Goal: Information Seeking & Learning: Learn about a topic

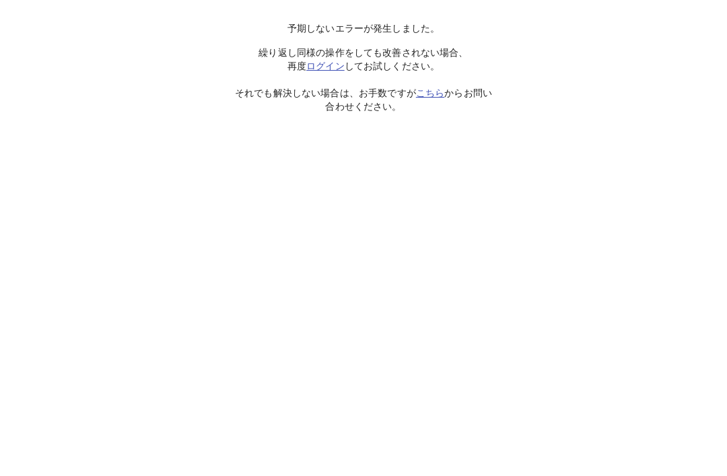
click at [428, 91] on link "こちら" at bounding box center [430, 93] width 28 height 11
click at [376, 84] on p "繰り返し同様の操作をしても改善されない場合、 再度 ログイン してお試しください。 それでも解決しない場合は、お手数ですが こちら からお問い合わせください。" at bounding box center [363, 79] width 267 height 67
click at [378, 101] on p "繰り返し同様の操作をしても改善されない場合、 再度 ログイン してお試しください。 それでも解決しない場合は、お手数ですが こちら からお問い合わせください。" at bounding box center [363, 79] width 267 height 67
click at [353, 110] on p "繰り返し同様の操作をしても改善されない場合、 再度 ログイン してお試しください。 それでも解決しない場合は、お手数ですが こちら からお問い合わせください。" at bounding box center [363, 79] width 267 height 67
click at [428, 96] on link "こちら" at bounding box center [430, 93] width 28 height 11
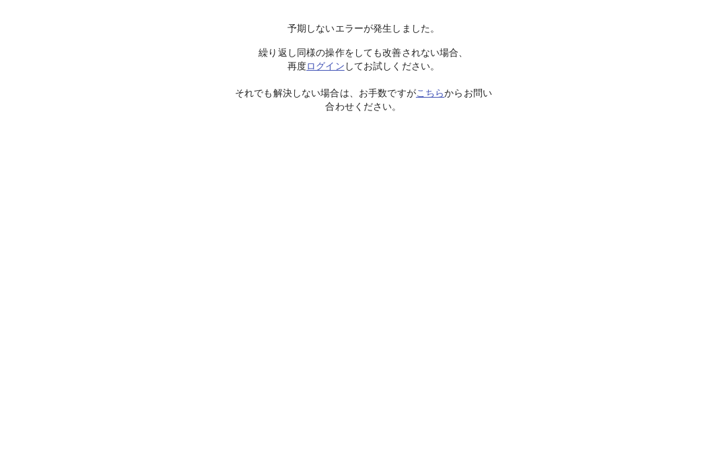
click at [325, 55] on p "繰り返し同様の操作をしても改善されない場合、 再度 ログイン してお試しください。 それでも解決しない場合は、お手数ですが こちら からお問い合わせください。" at bounding box center [363, 79] width 267 height 67
click at [317, 66] on link "ログイン" at bounding box center [325, 66] width 38 height 11
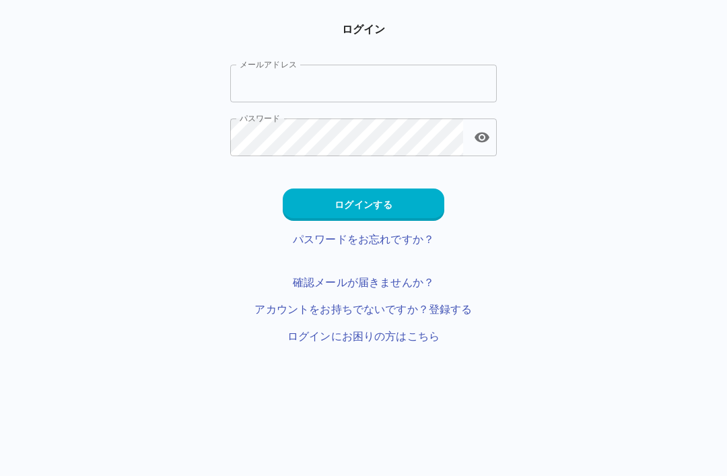
click at [379, 96] on input "メールアドレス" at bounding box center [363, 84] width 267 height 38
click at [394, 73] on input "メールアドレス" at bounding box center [363, 84] width 267 height 38
type input "*"
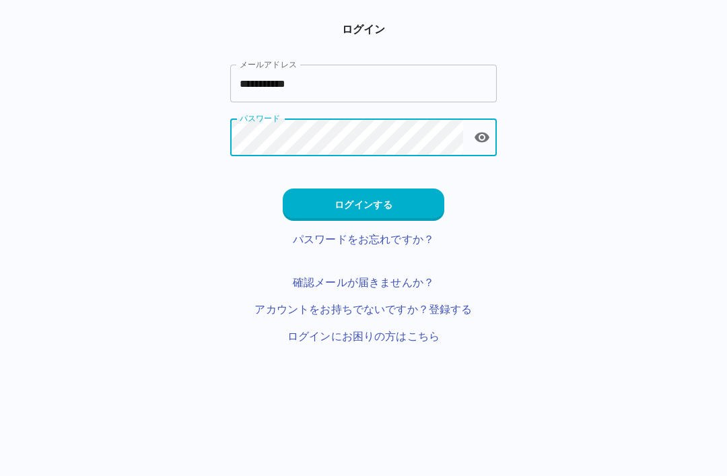
click at [369, 82] on input "**********" at bounding box center [363, 84] width 267 height 38
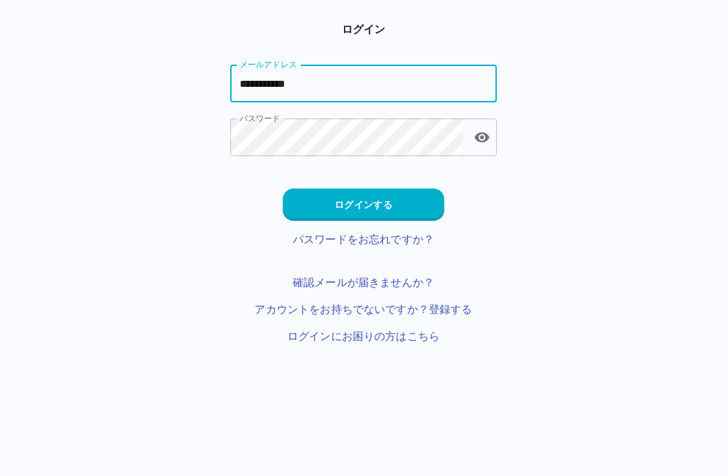
click at [476, 137] on icon "toggle password visibility" at bounding box center [482, 138] width 15 height 10
click at [409, 191] on button "ログインする" at bounding box center [364, 205] width 162 height 32
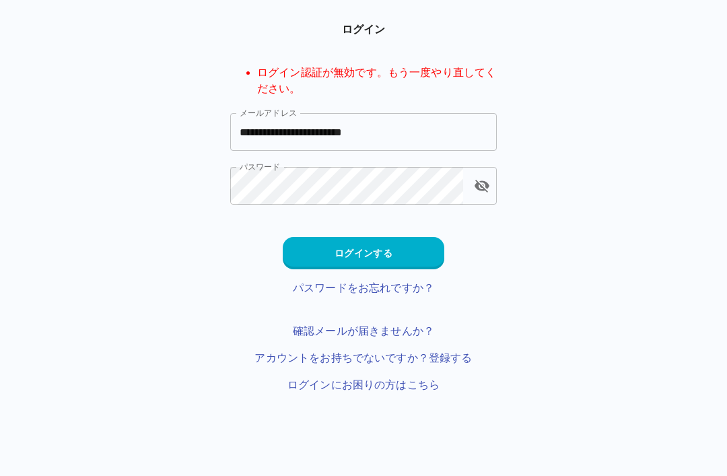
click at [422, 245] on button "ログインする" at bounding box center [364, 253] width 162 height 32
click at [426, 119] on input "**********" at bounding box center [363, 132] width 267 height 38
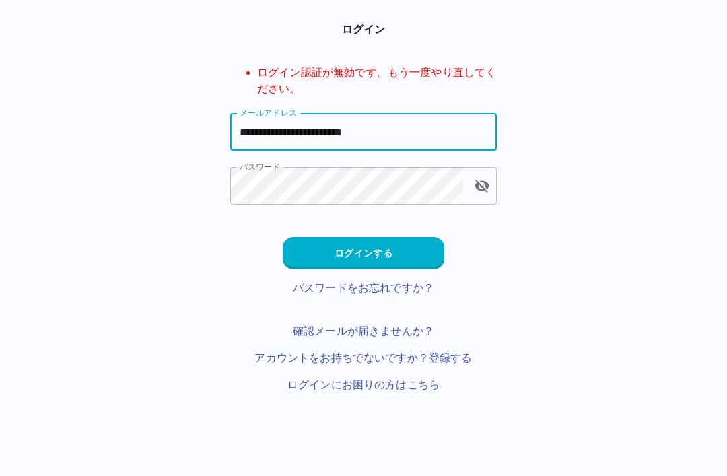
click at [259, 137] on input "**********" at bounding box center [363, 132] width 267 height 38
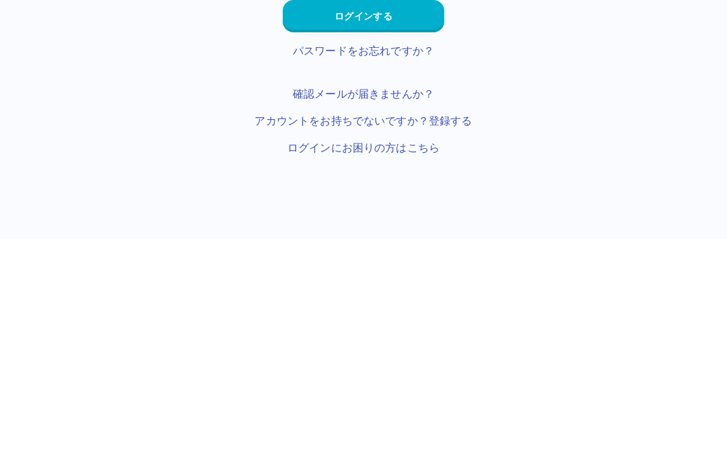
type input "**********"
click at [401, 237] on button "ログインする" at bounding box center [364, 253] width 162 height 32
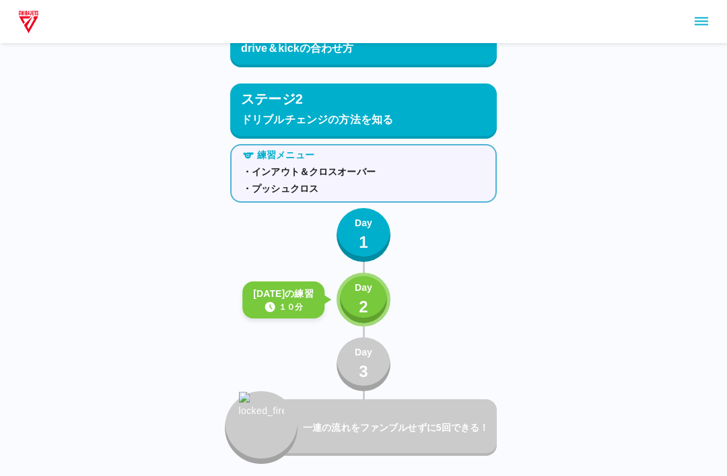
scroll to position [743, 0]
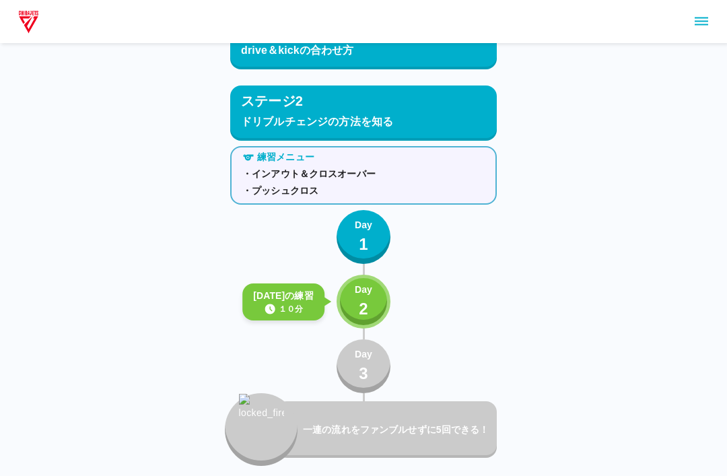
click at [368, 294] on p "Day" at bounding box center [364, 290] width 18 height 14
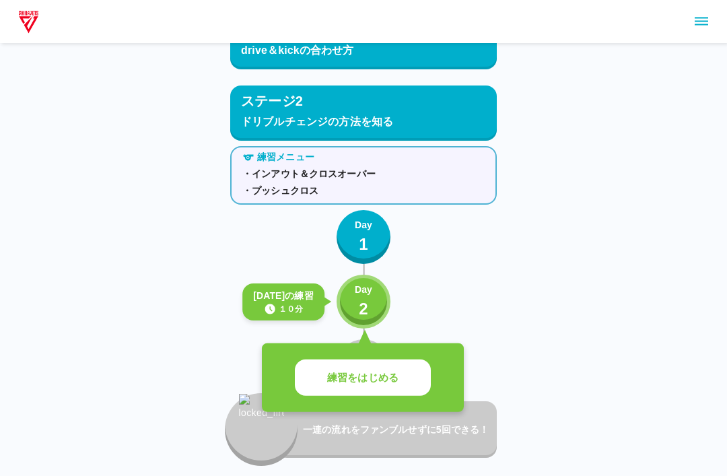
click at [389, 382] on p "練習をはじめる" at bounding box center [362, 377] width 71 height 15
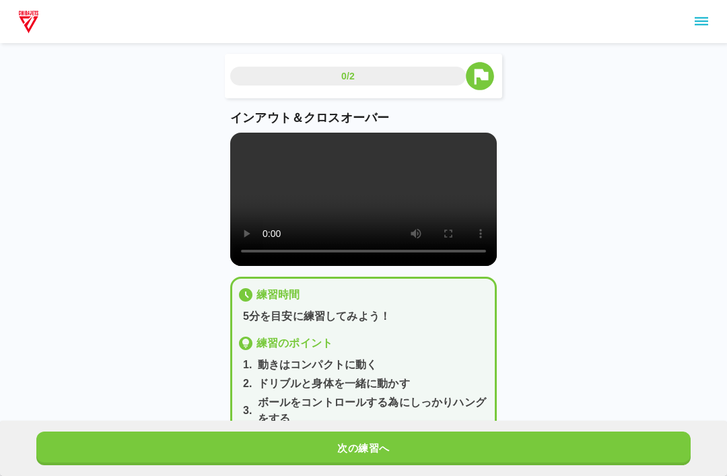
click at [364, 213] on video at bounding box center [363, 199] width 267 height 133
click at [241, 144] on video at bounding box center [363, 199] width 267 height 133
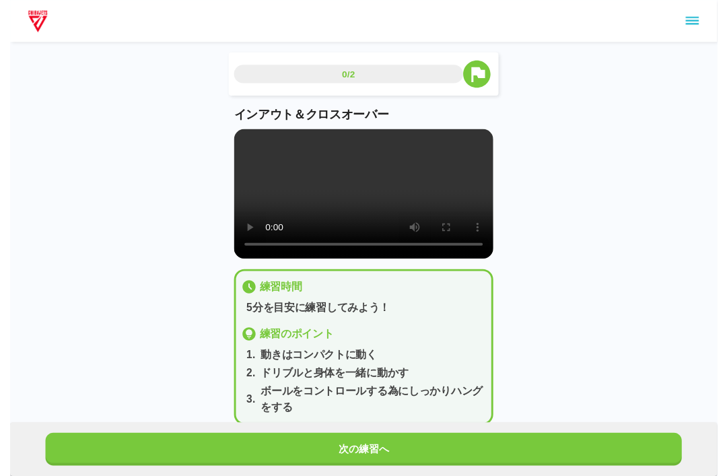
scroll to position [13, 0]
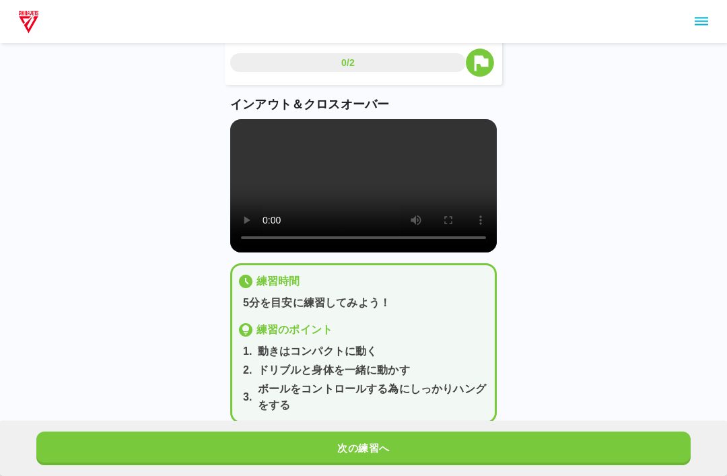
click at [702, 19] on icon "sidemenu" at bounding box center [702, 21] width 16 height 16
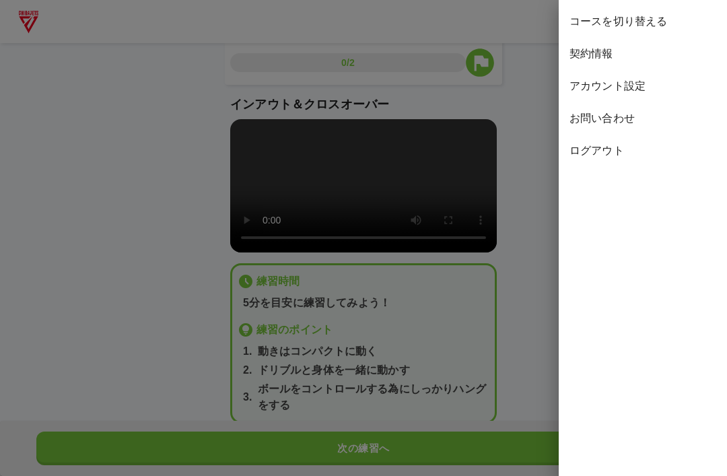
click at [368, 194] on div at bounding box center [363, 238] width 727 height 476
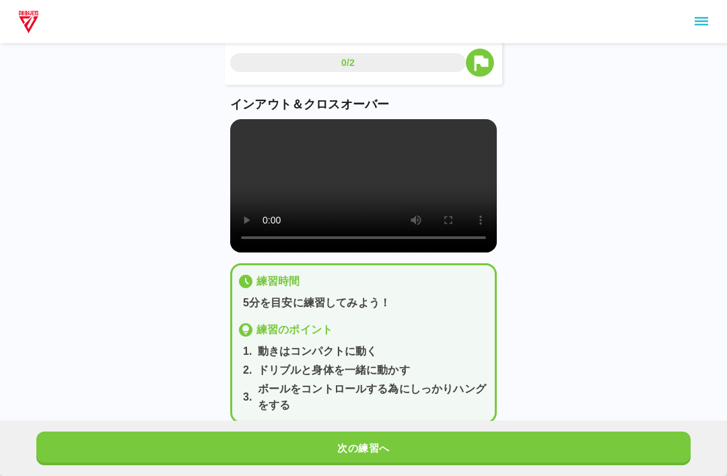
click at [387, 206] on video at bounding box center [363, 185] width 267 height 133
click at [374, 184] on video at bounding box center [363, 185] width 267 height 133
click at [693, 25] on button "sidemenu" at bounding box center [701, 21] width 23 height 23
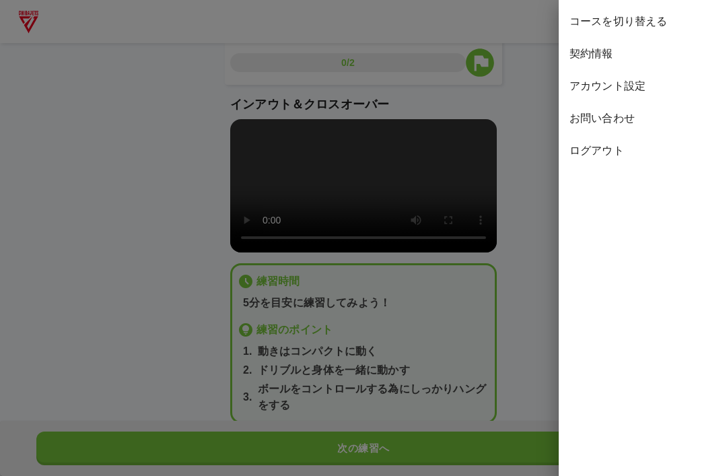
click at [650, 26] on span "コースを切り替える" at bounding box center [643, 21] width 147 height 16
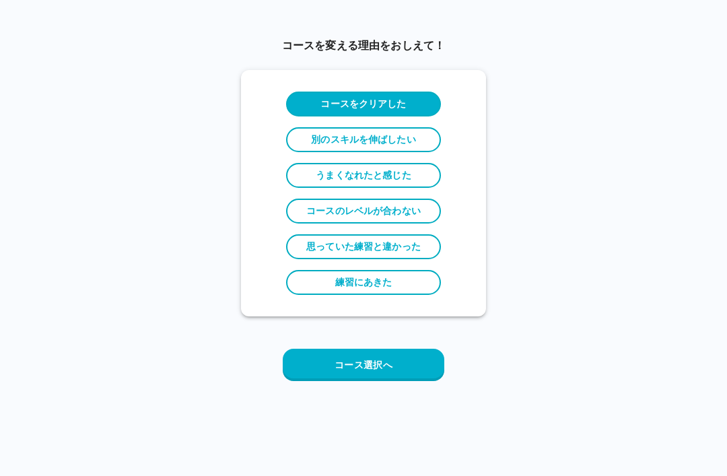
click at [393, 339] on div "コースを変える理由をおしえて！ コースをクリアした 別のスキルを伸ばしたい うまくなれたと感じた コースのレベルが合わない 思っていた練習と違かった 練習にあ…" at bounding box center [363, 214] width 245 height 397
click at [405, 361] on button "コース選択へ" at bounding box center [364, 365] width 162 height 32
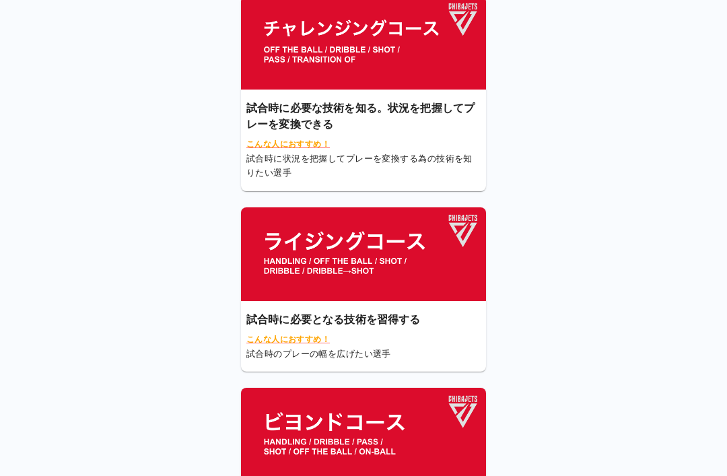
scroll to position [133, 0]
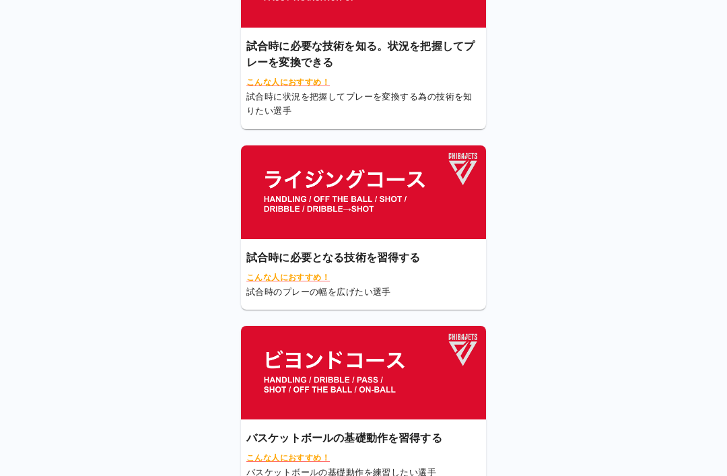
click at [436, 377] on img at bounding box center [363, 373] width 245 height 94
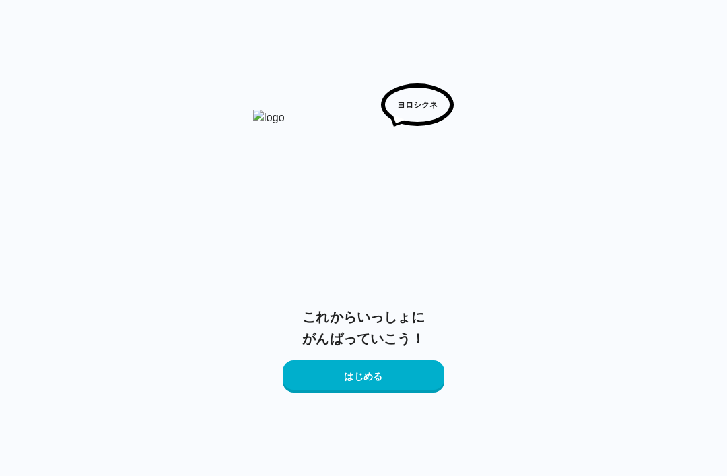
click at [442, 338] on div "これからいっしょに がんばっていこう！ はじめる" at bounding box center [363, 349] width 267 height 86
click at [409, 376] on button "はじめる" at bounding box center [364, 376] width 162 height 32
click at [422, 370] on button "はじめる" at bounding box center [364, 376] width 162 height 32
click at [421, 369] on button "はじめる" at bounding box center [364, 376] width 162 height 32
click at [422, 372] on button "はじめる" at bounding box center [364, 376] width 162 height 32
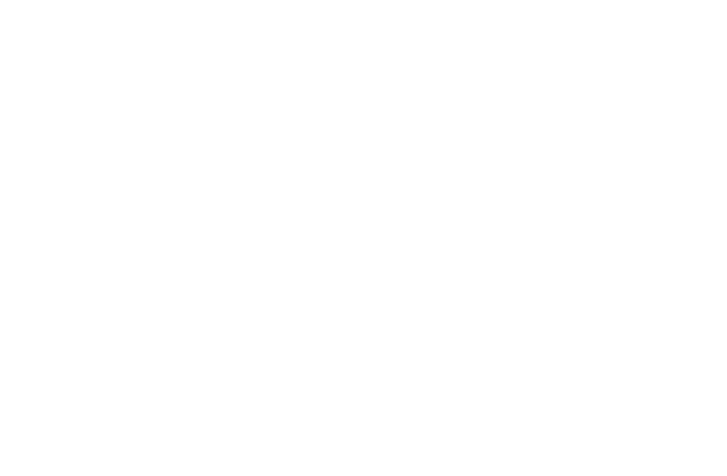
click at [370, 5] on html at bounding box center [363, 2] width 727 height 5
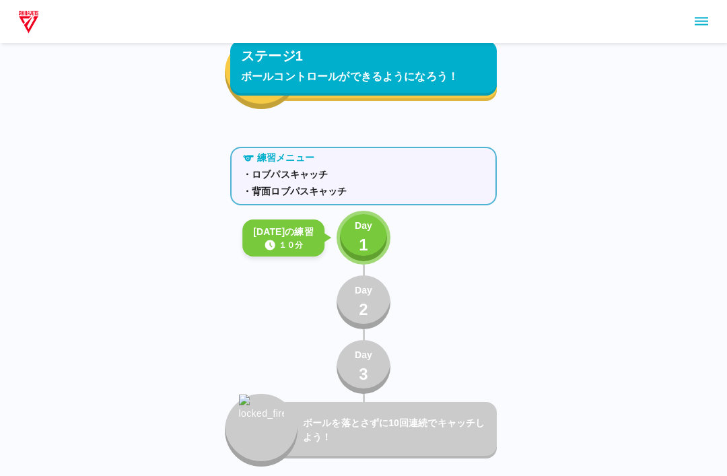
scroll to position [1003, 0]
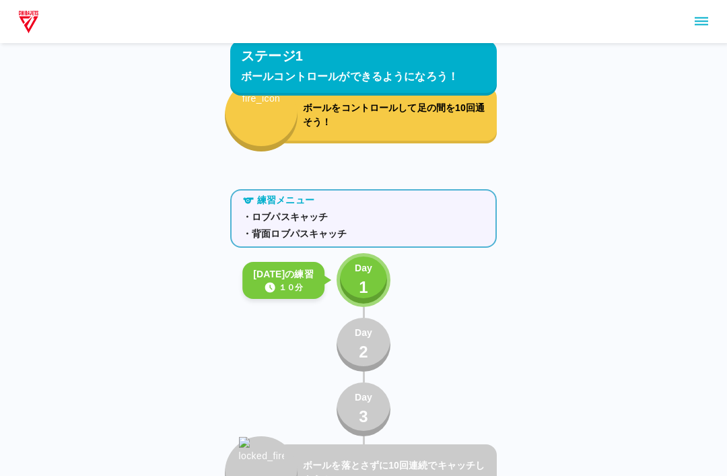
click at [357, 279] on div "Day 1" at bounding box center [364, 280] width 18 height 38
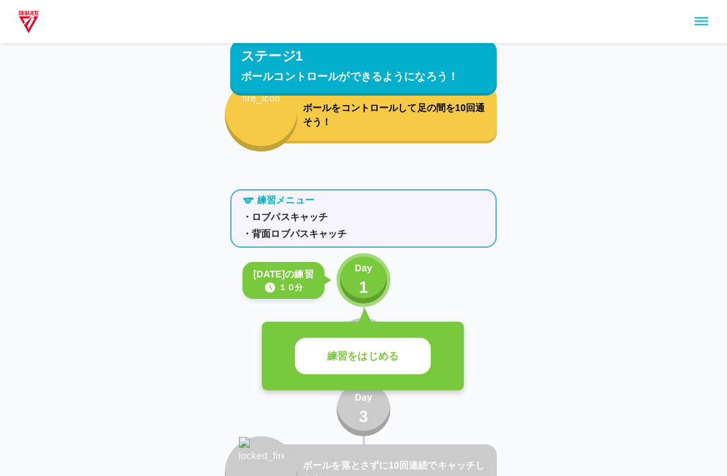
click at [380, 353] on p "練習をはじめる" at bounding box center [362, 356] width 71 height 15
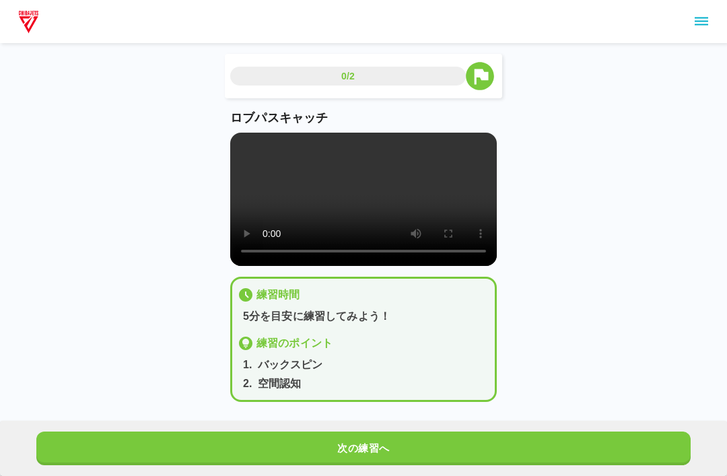
click at [348, 196] on video at bounding box center [363, 199] width 267 height 133
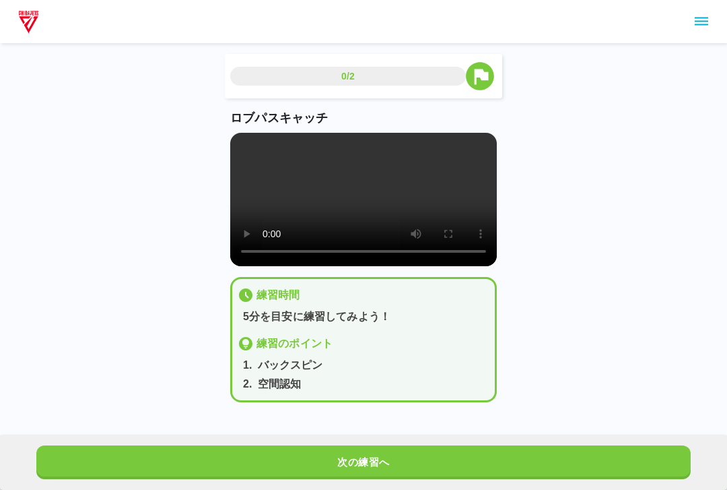
click at [246, 145] on video at bounding box center [363, 199] width 267 height 133
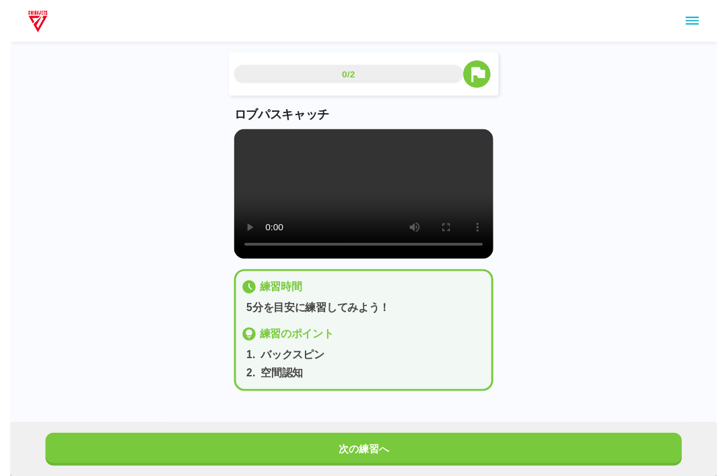
scroll to position [13, 0]
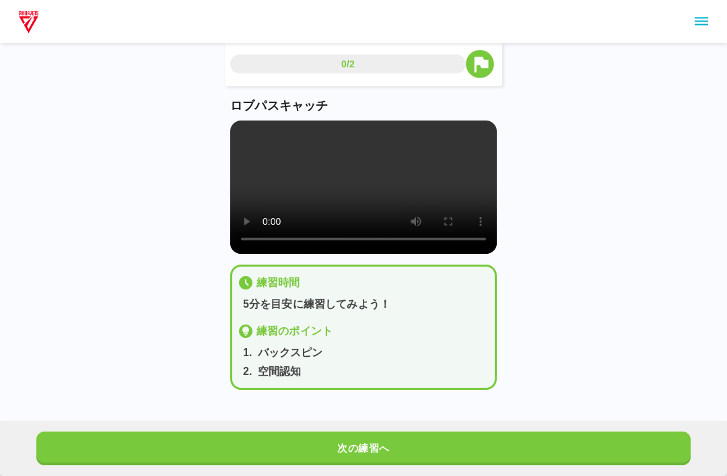
click at [355, 191] on video at bounding box center [363, 187] width 267 height 133
click at [393, 208] on video at bounding box center [363, 187] width 267 height 133
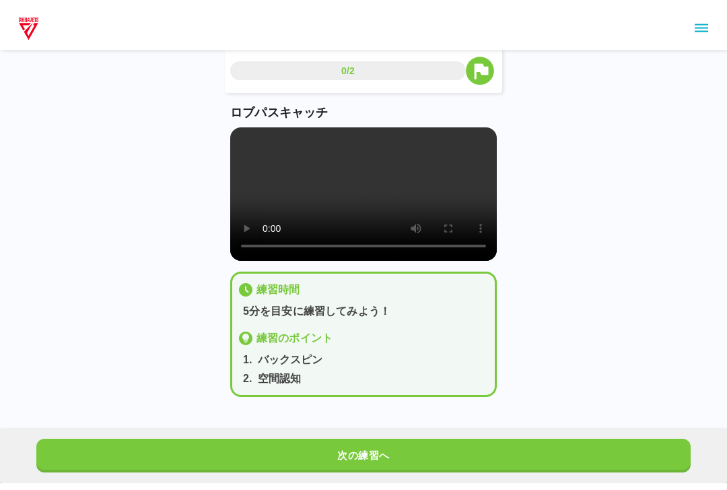
scroll to position [0, 0]
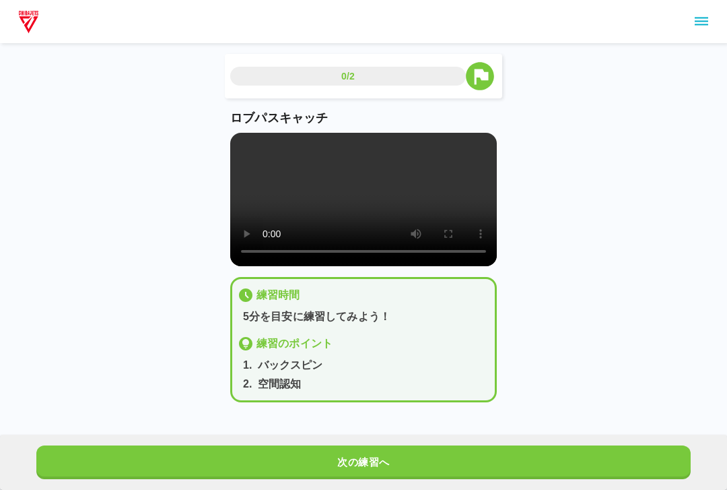
click at [234, 143] on video at bounding box center [363, 199] width 267 height 133
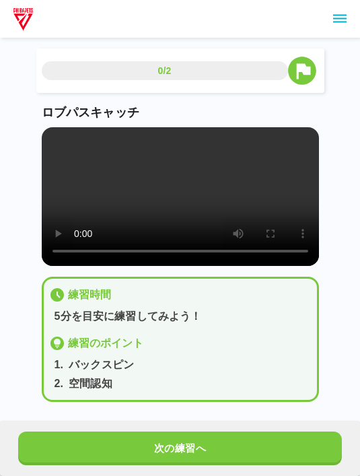
click at [106, 450] on button "次の練習へ" at bounding box center [180, 449] width 325 height 34
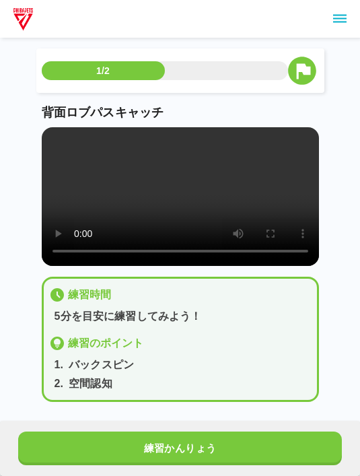
click at [73, 445] on button "練習かんりょう" at bounding box center [180, 449] width 325 height 34
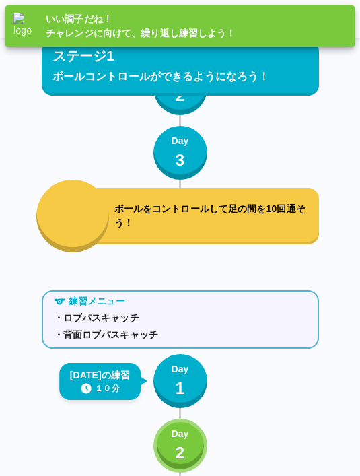
scroll to position [1040, 0]
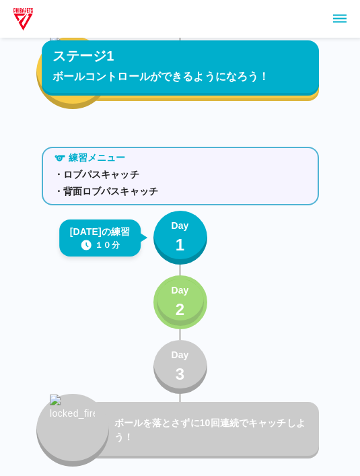
click at [190, 298] on button "Day 2" at bounding box center [181, 302] width 54 height 54
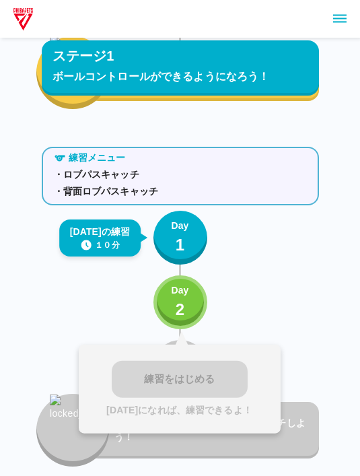
click at [92, 275] on div "練習メニュー ・ロブパスキャッチ ・背面ロブパスキャッチ [DATE]の練習 １０分 Day 1 Day 2 練習をはじめる [DATE]になれば、練習できる…" at bounding box center [180, 303] width 277 height 325
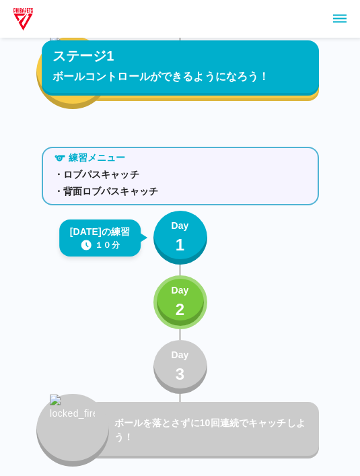
click at [168, 238] on button "Day 1" at bounding box center [181, 238] width 54 height 54
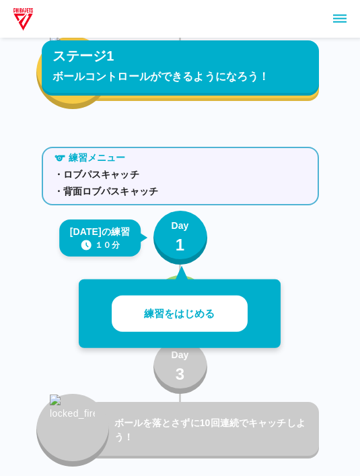
click at [154, 318] on p "練習をはじめる" at bounding box center [179, 313] width 71 height 15
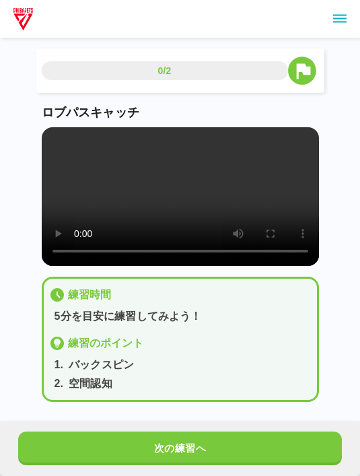
click at [127, 437] on button "次の練習へ" at bounding box center [180, 449] width 325 height 34
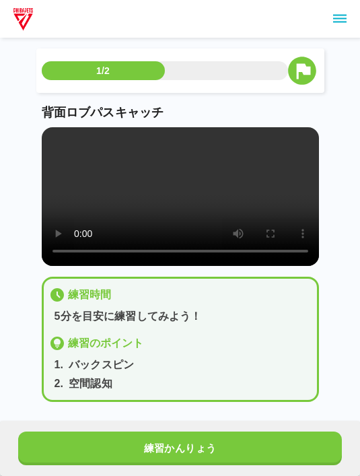
click at [189, 214] on video at bounding box center [180, 196] width 277 height 139
click at [248, 184] on video at bounding box center [180, 196] width 277 height 139
click at [192, 212] on video at bounding box center [180, 196] width 277 height 139
click at [80, 244] on video at bounding box center [180, 196] width 277 height 139
click at [75, 226] on video at bounding box center [180, 196] width 277 height 139
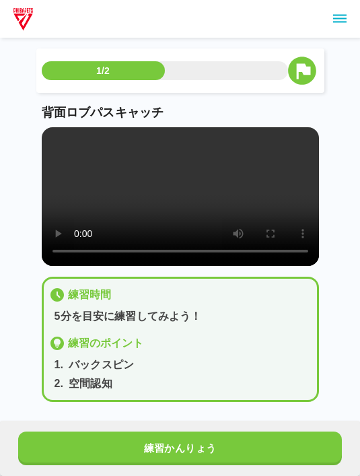
click at [81, 230] on video at bounding box center [180, 196] width 277 height 139
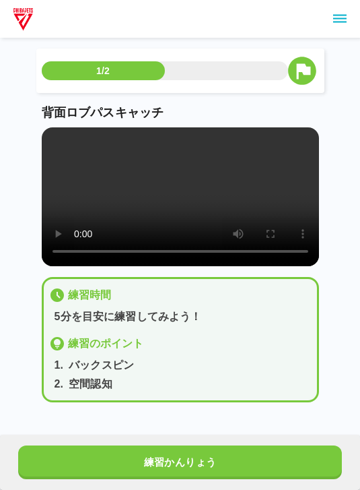
click at [49, 137] on video at bounding box center [180, 196] width 277 height 139
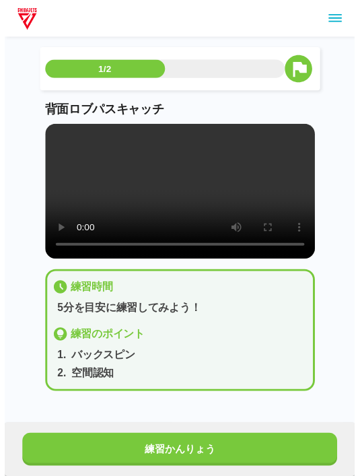
scroll to position [13, 0]
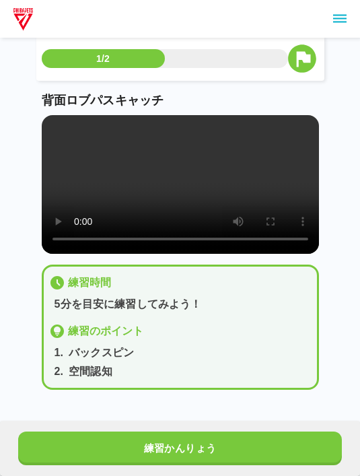
click at [196, 411] on div "1/2 背面ロブパスキャッチ 練習時間 5分を目安に練習してみよう！ 練習のポイント 1 . バックスピン 2 . 空間認知 練習かんりょう" at bounding box center [180, 223] width 277 height 375
click at [176, 461] on button "練習かんりょう" at bounding box center [180, 449] width 325 height 34
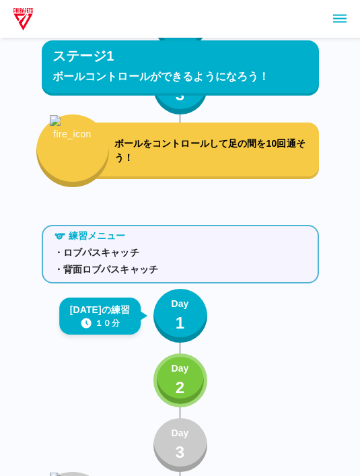
scroll to position [940, 0]
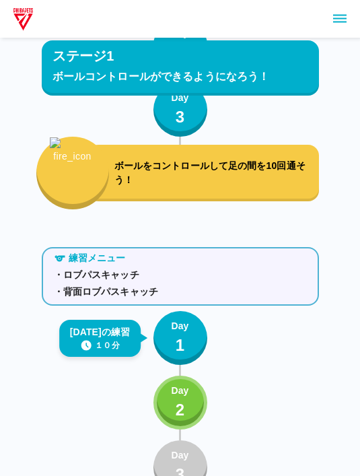
click at [342, 18] on icon "sidemenu" at bounding box center [339, 19] width 13 height 8
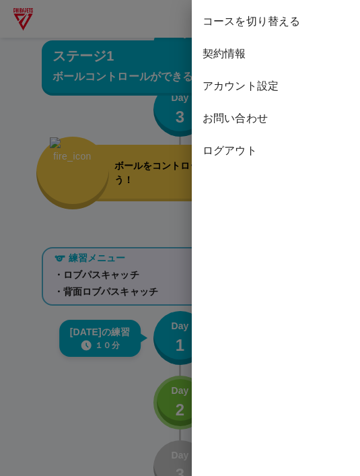
click at [275, 14] on span "コースを切り替える" at bounding box center [276, 21] width 147 height 16
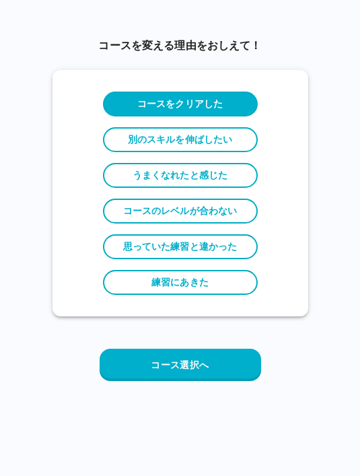
click at [215, 371] on button "コース選択へ" at bounding box center [181, 365] width 162 height 32
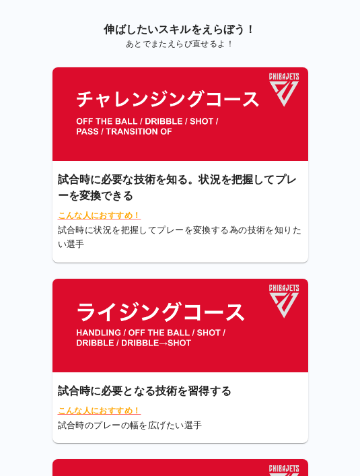
click at [249, 325] on img at bounding box center [181, 326] width 256 height 94
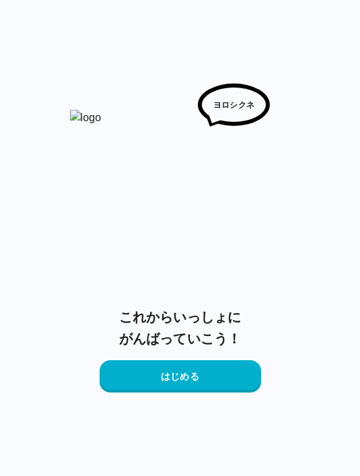
click at [241, 378] on button "はじめる" at bounding box center [181, 376] width 162 height 32
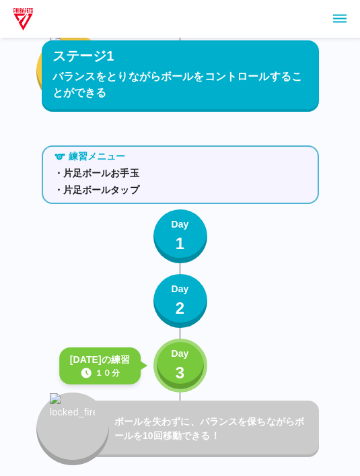
scroll to position [698, 0]
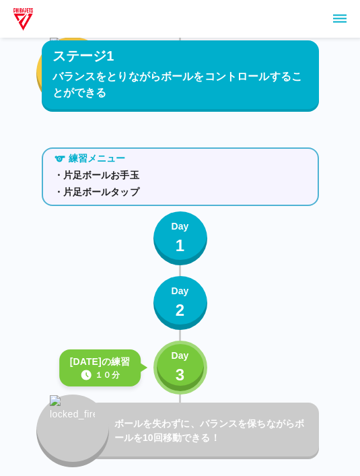
click at [185, 346] on button "Day 3" at bounding box center [181, 368] width 54 height 54
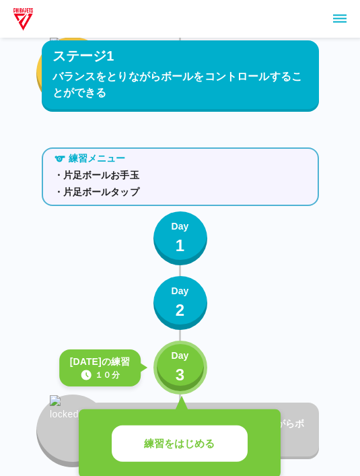
click at [208, 434] on button "練習をはじめる" at bounding box center [180, 444] width 136 height 37
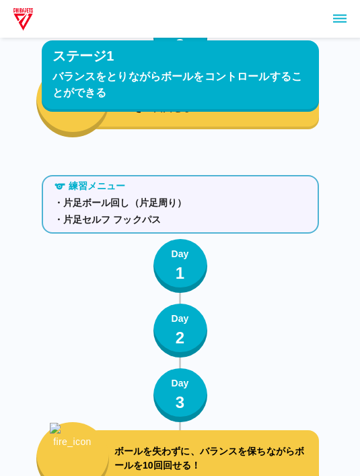
scroll to position [828, 0]
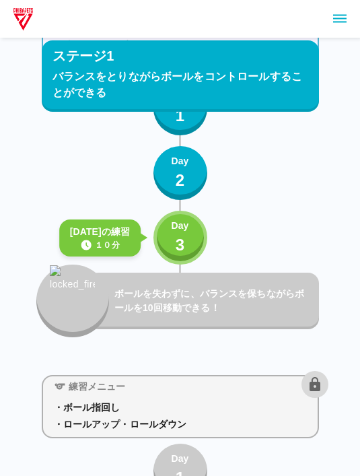
click at [337, 22] on icon "sidemenu" at bounding box center [339, 19] width 13 height 8
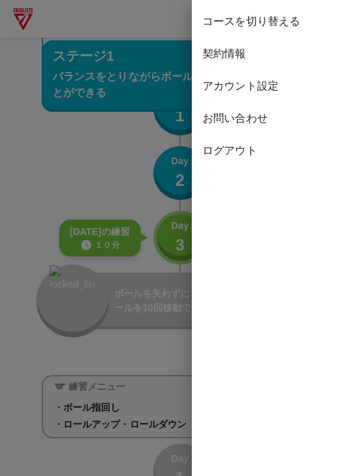
click at [270, 29] on span "コースを切り替える" at bounding box center [276, 21] width 147 height 16
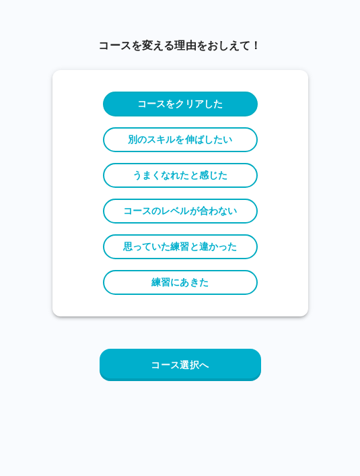
click at [209, 358] on button "コース選択へ" at bounding box center [181, 365] width 162 height 32
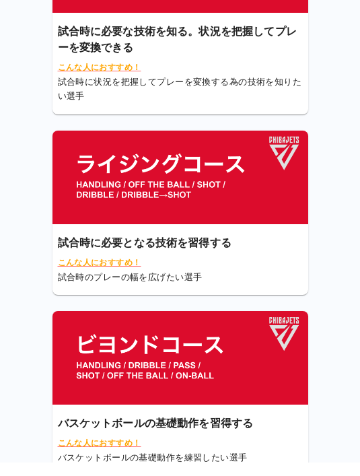
scroll to position [133, 0]
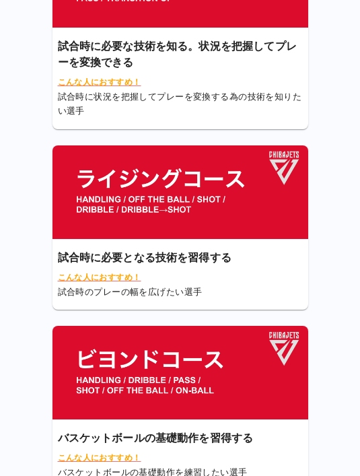
click at [189, 387] on img at bounding box center [181, 373] width 256 height 94
click at [188, 386] on img at bounding box center [181, 373] width 256 height 94
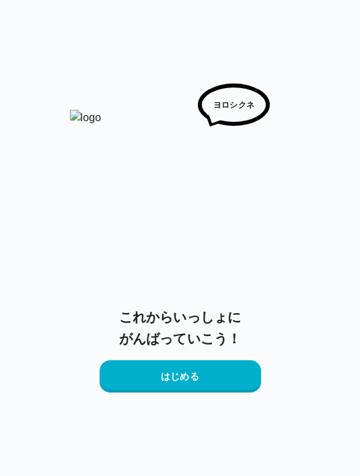
click at [213, 341] on h6 "これからいっしょに がんばっていこう！" at bounding box center [180, 327] width 122 height 43
click at [211, 368] on button "はじめる" at bounding box center [181, 376] width 162 height 32
click at [207, 382] on button "はじめる" at bounding box center [181, 376] width 162 height 32
click at [207, 381] on button "はじめる" at bounding box center [181, 376] width 162 height 32
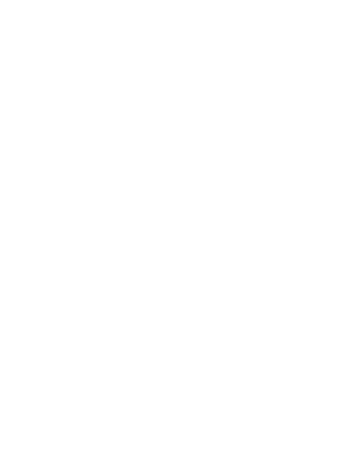
click at [218, 5] on html at bounding box center [180, 2] width 360 height 5
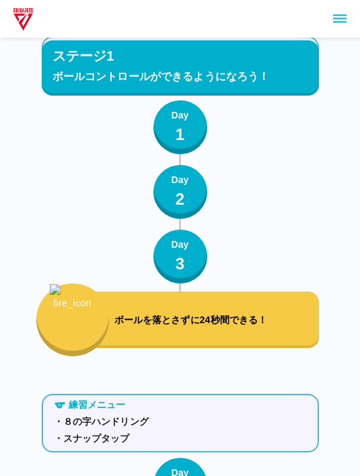
scroll to position [1034, 0]
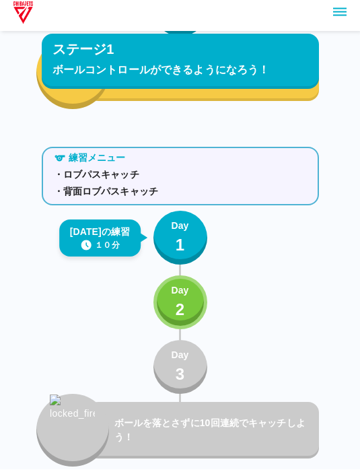
click at [341, 19] on icon "sidemenu" at bounding box center [339, 19] width 13 height 8
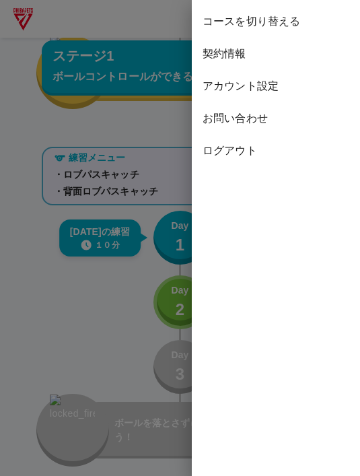
click at [174, 298] on div at bounding box center [180, 238] width 360 height 476
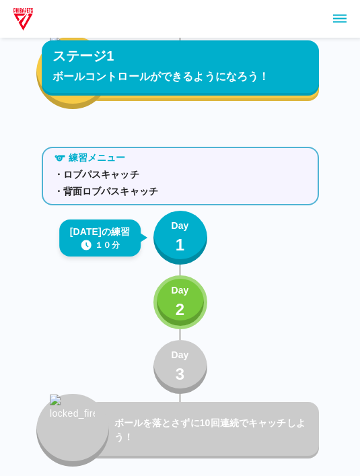
click at [170, 292] on button "Day 2" at bounding box center [181, 302] width 54 height 54
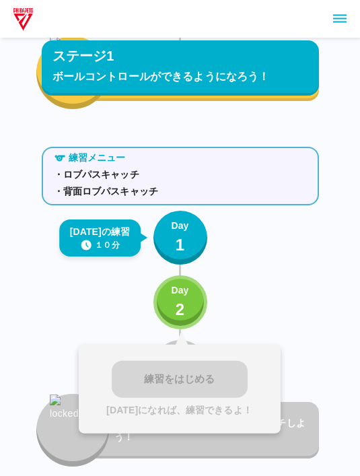
click at [187, 236] on div "Day 1" at bounding box center [180, 238] width 18 height 38
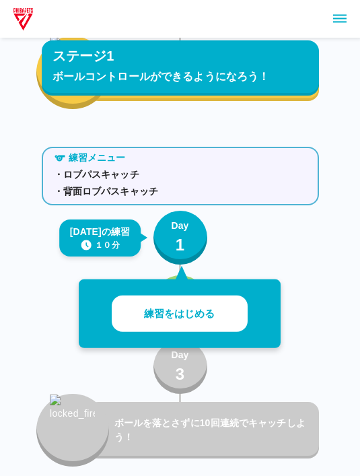
click at [339, 21] on icon "sidemenu" at bounding box center [340, 19] width 16 height 16
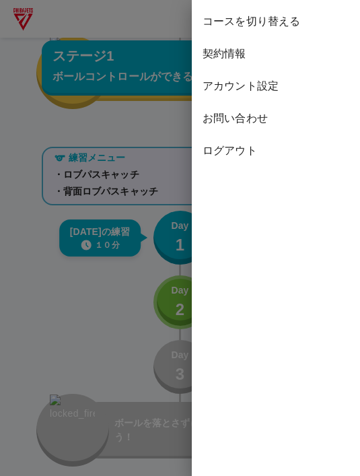
click at [299, 22] on span "コースを切り替える" at bounding box center [276, 21] width 147 height 16
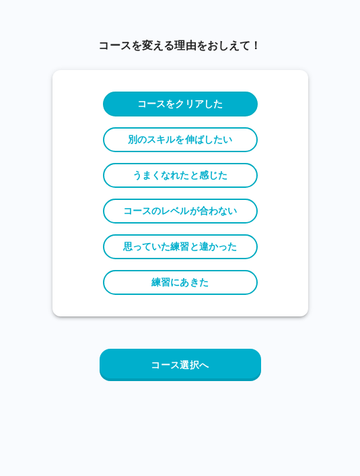
click at [221, 366] on button "コース選択へ" at bounding box center [181, 365] width 162 height 32
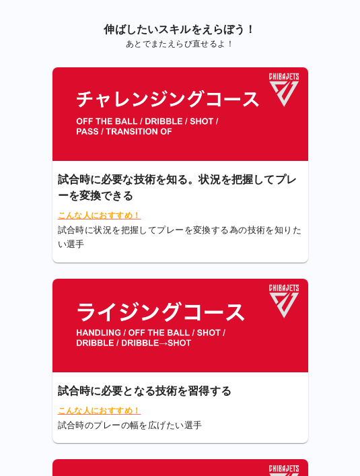
click at [201, 351] on img at bounding box center [181, 326] width 256 height 94
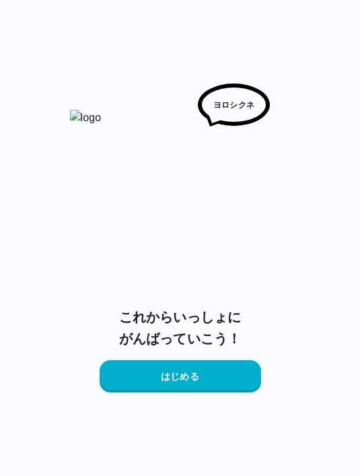
click at [209, 372] on button "はじめる" at bounding box center [181, 376] width 162 height 32
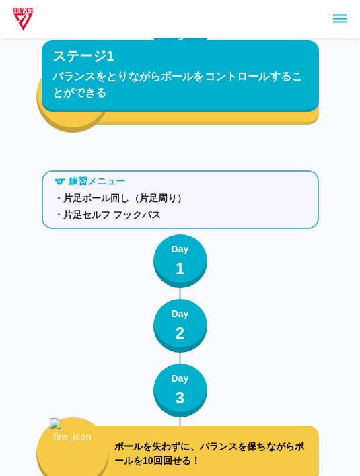
scroll to position [828, 0]
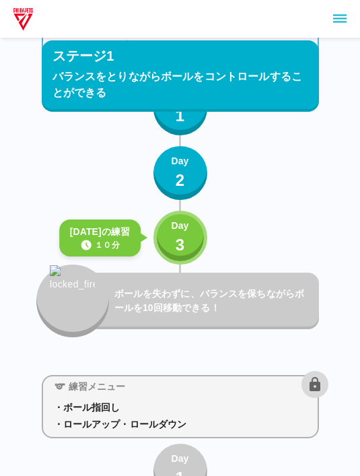
click at [186, 231] on p "Day" at bounding box center [180, 226] width 18 height 14
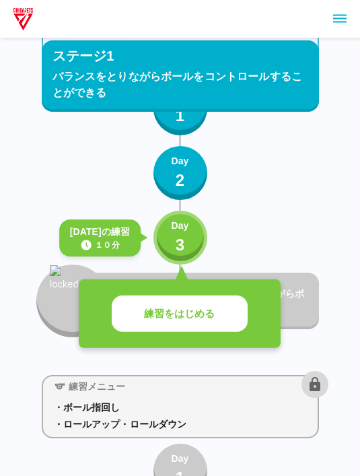
click at [211, 310] on p "練習をはじめる" at bounding box center [179, 313] width 71 height 15
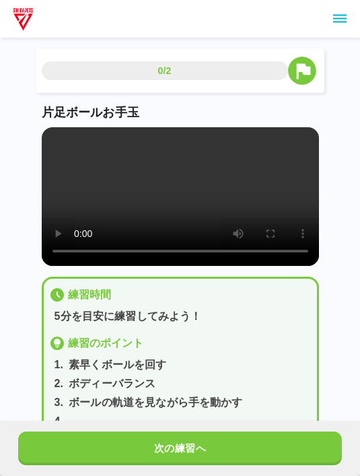
scroll to position [14, 0]
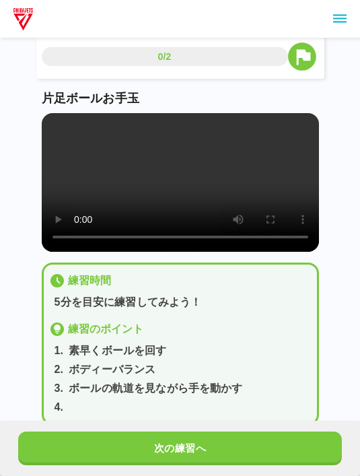
click at [102, 442] on button "次の練習へ" at bounding box center [180, 449] width 325 height 34
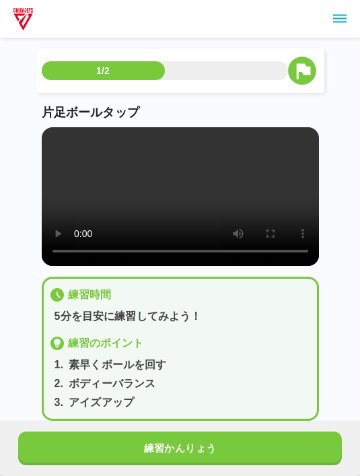
click at [182, 208] on video at bounding box center [180, 196] width 277 height 139
click at [123, 235] on video at bounding box center [180, 196] width 277 height 139
click at [50, 137] on video at bounding box center [180, 196] width 277 height 139
click at [53, 139] on video at bounding box center [180, 196] width 277 height 139
click at [45, 136] on video at bounding box center [180, 196] width 277 height 139
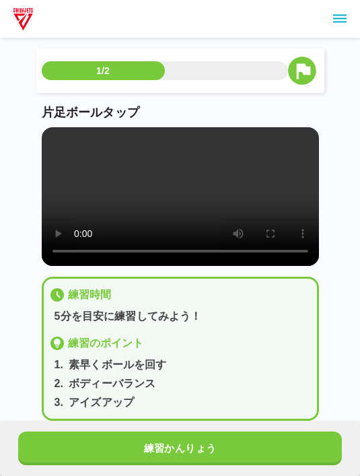
click at [55, 138] on video at bounding box center [180, 196] width 277 height 139
click at [54, 138] on video at bounding box center [180, 196] width 277 height 139
click at [56, 138] on video at bounding box center [180, 196] width 277 height 139
click at [95, 176] on video at bounding box center [180, 196] width 277 height 139
click at [49, 137] on video at bounding box center [180, 196] width 277 height 139
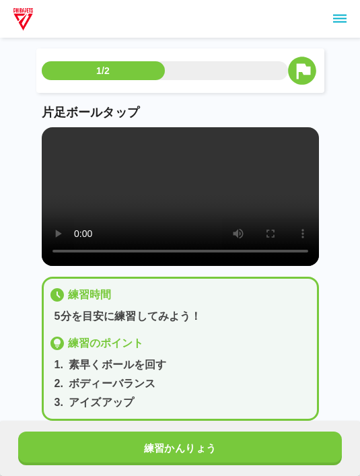
click at [56, 140] on video at bounding box center [180, 196] width 277 height 139
click at [53, 139] on video at bounding box center [180, 196] width 277 height 139
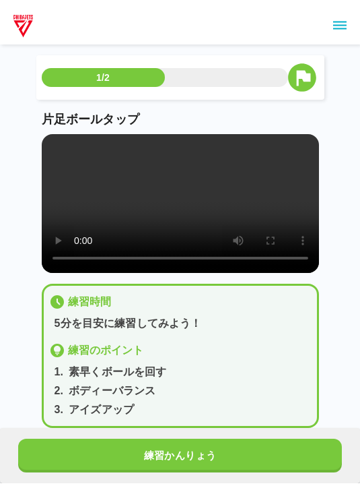
scroll to position [1, 0]
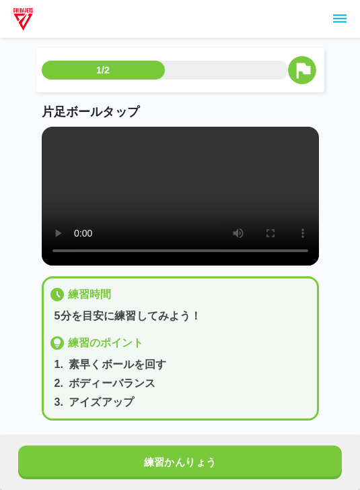
click at [54, 144] on video at bounding box center [180, 196] width 277 height 139
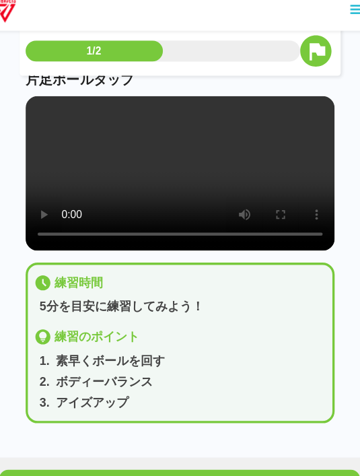
scroll to position [48, 0]
click at [226, 432] on button "練習かんりょう" at bounding box center [180, 449] width 325 height 34
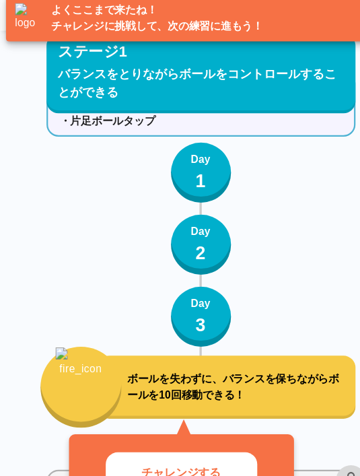
scroll to position [891, 0]
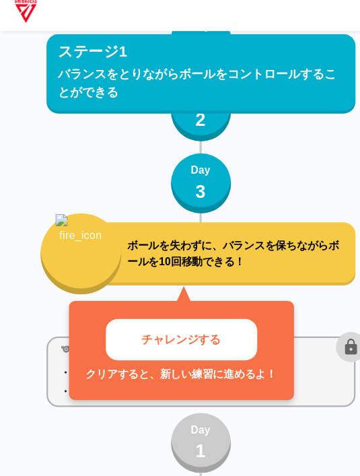
click at [162, 307] on p "チャレンジする" at bounding box center [162, 314] width 71 height 15
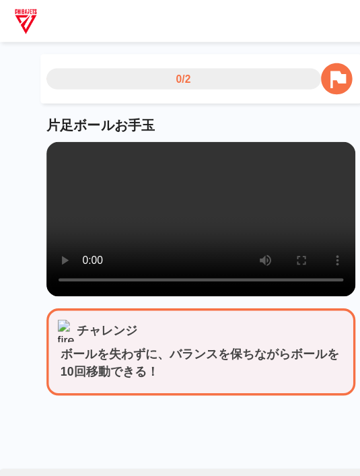
click at [259, 447] on button "できた" at bounding box center [264, 449] width 157 height 34
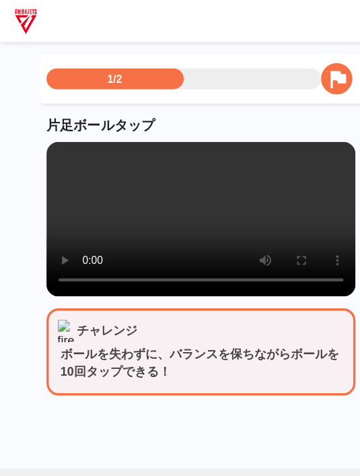
click at [260, 452] on button "できた" at bounding box center [264, 449] width 157 height 34
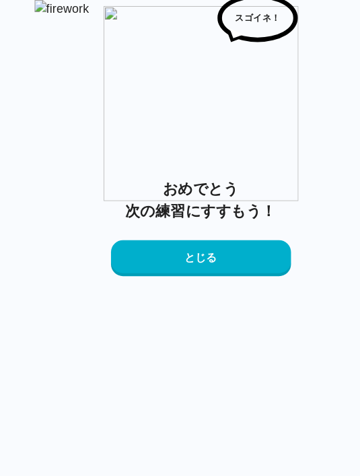
click at [222, 248] on button "とじる" at bounding box center [181, 231] width 162 height 32
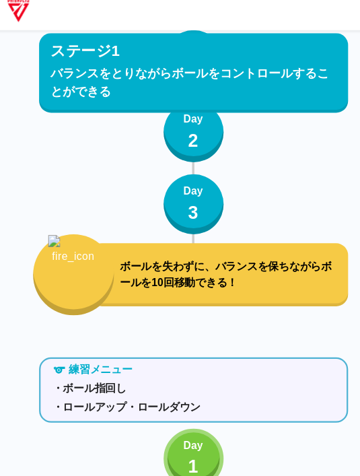
click at [178, 403] on p "Day" at bounding box center [180, 410] width 18 height 14
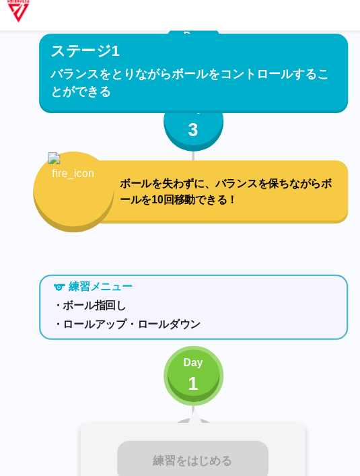
scroll to position [1082, 0]
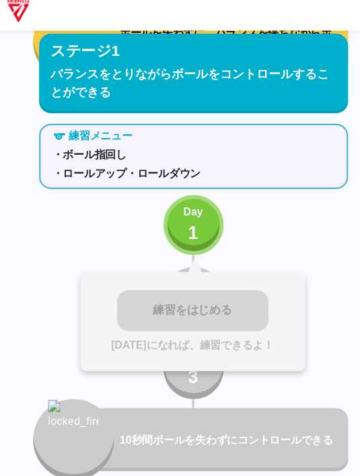
click at [161, 279] on div "練習をはじめる [DATE]になれば、練習できるよ！" at bounding box center [180, 299] width 202 height 89
click at [257, 338] on div "練習メニュー ・ボール指回し ・ロールアップ・ロールダウン Day 1 練習をはじめる [DATE]になれば、練習できるよ！ Day 2 Day 3 10秒…" at bounding box center [180, 278] width 277 height 325
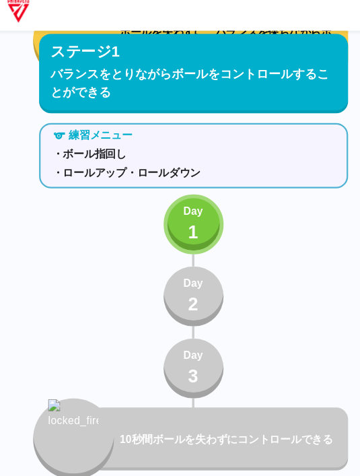
click at [276, 340] on div "練習メニュー ・ボール指回し ・ロールアップ・ロールダウン Day 1 Day 2 Day 3 10秒間ボールを失わずにコントロールできる" at bounding box center [180, 277] width 277 height 325
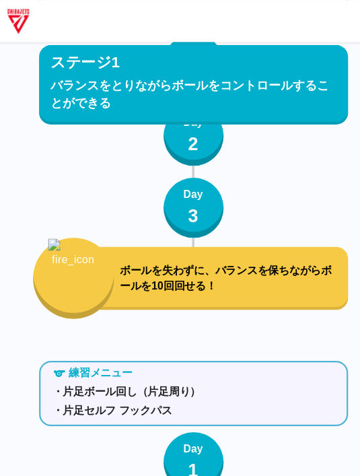
scroll to position [0, 0]
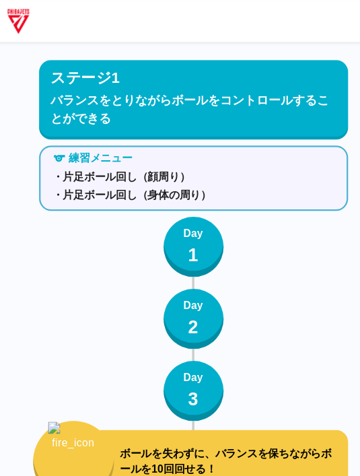
click at [296, 28] on div at bounding box center [180, 19] width 360 height 38
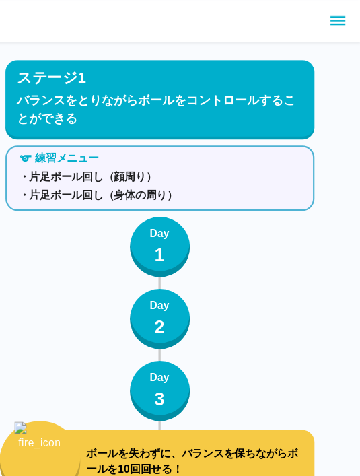
click at [333, 15] on icon "sidemenu" at bounding box center [339, 19] width 13 height 8
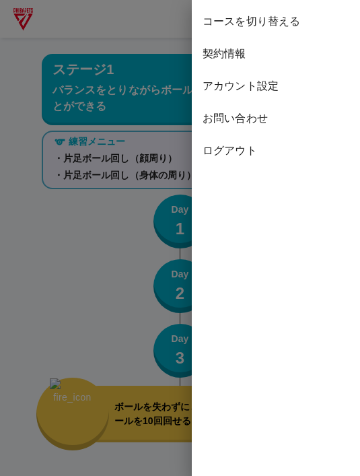
click at [279, 22] on span "コースを切り替える" at bounding box center [276, 21] width 147 height 16
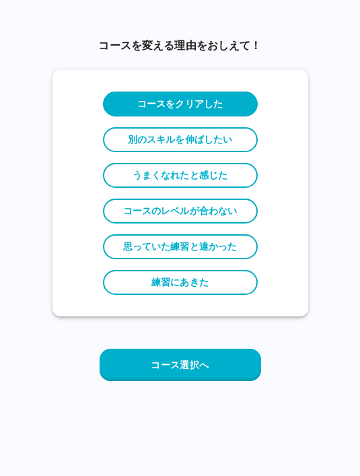
click at [215, 362] on button "コース選択へ" at bounding box center [181, 365] width 162 height 32
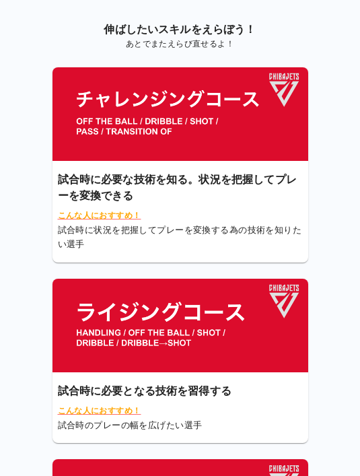
click at [199, 110] on img at bounding box center [181, 114] width 256 height 94
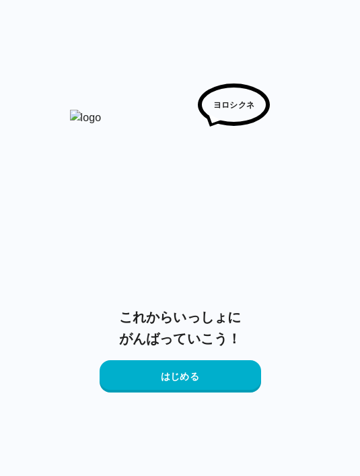
click at [189, 371] on button "はじめる" at bounding box center [181, 376] width 162 height 32
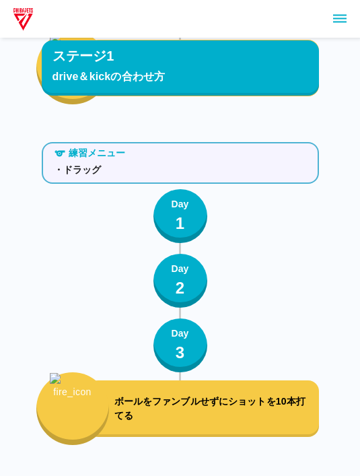
scroll to position [802, 0]
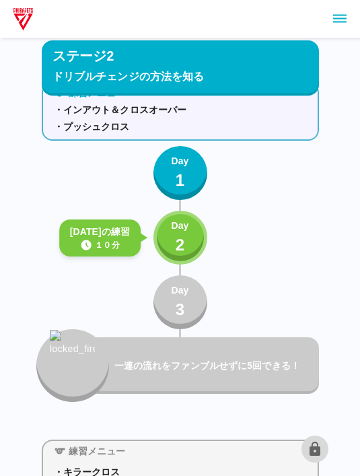
click at [182, 219] on p "Day" at bounding box center [180, 226] width 18 height 14
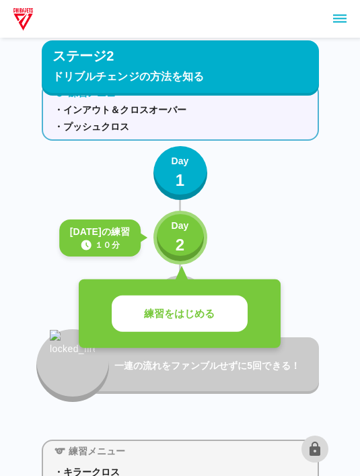
click at [196, 312] on p "練習をはじめる" at bounding box center [179, 313] width 71 height 15
